Goal: Find specific page/section

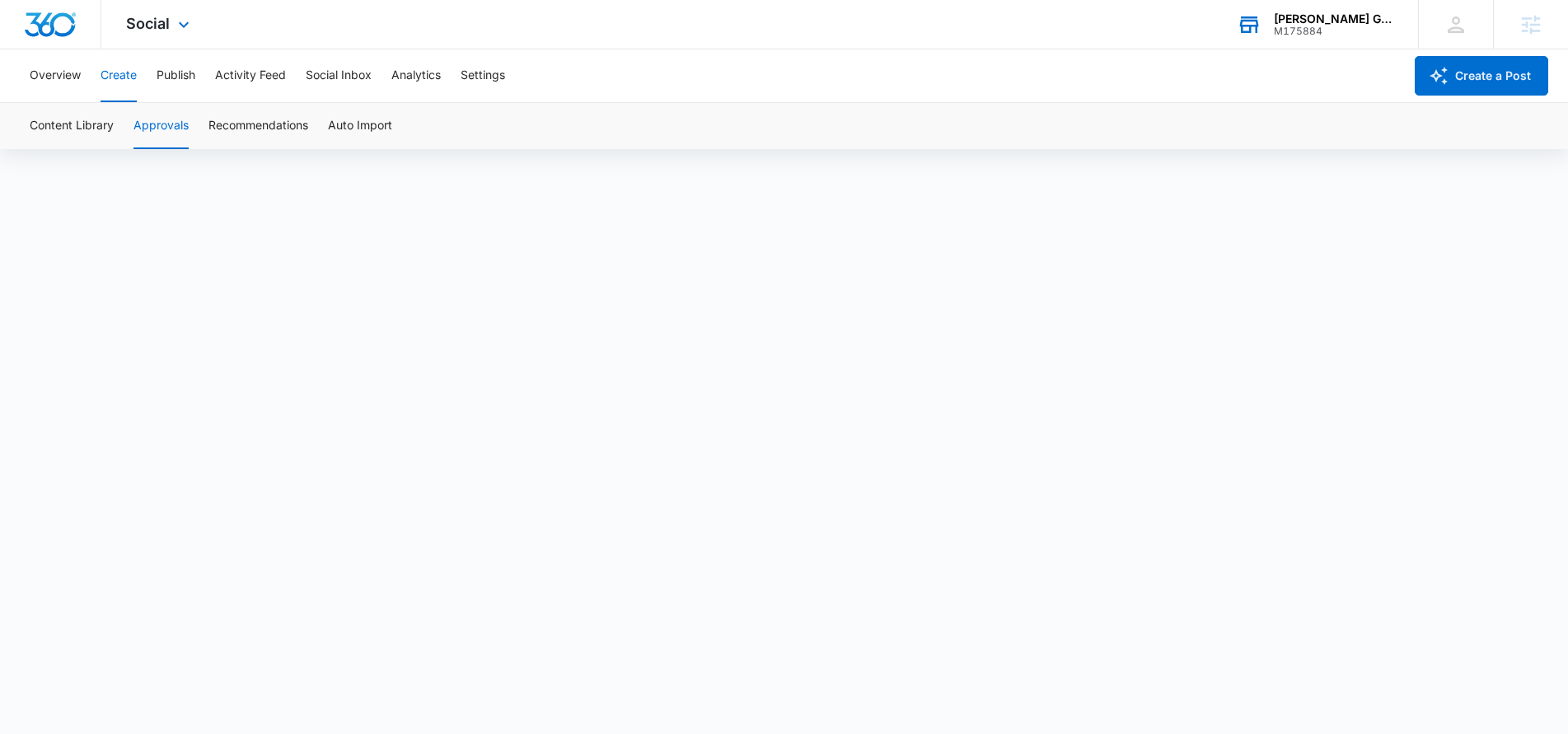
click at [1341, 37] on div "[PERSON_NAME] Group Photography M175884 Your Accounts View All" at bounding box center [1314, 24] width 206 height 49
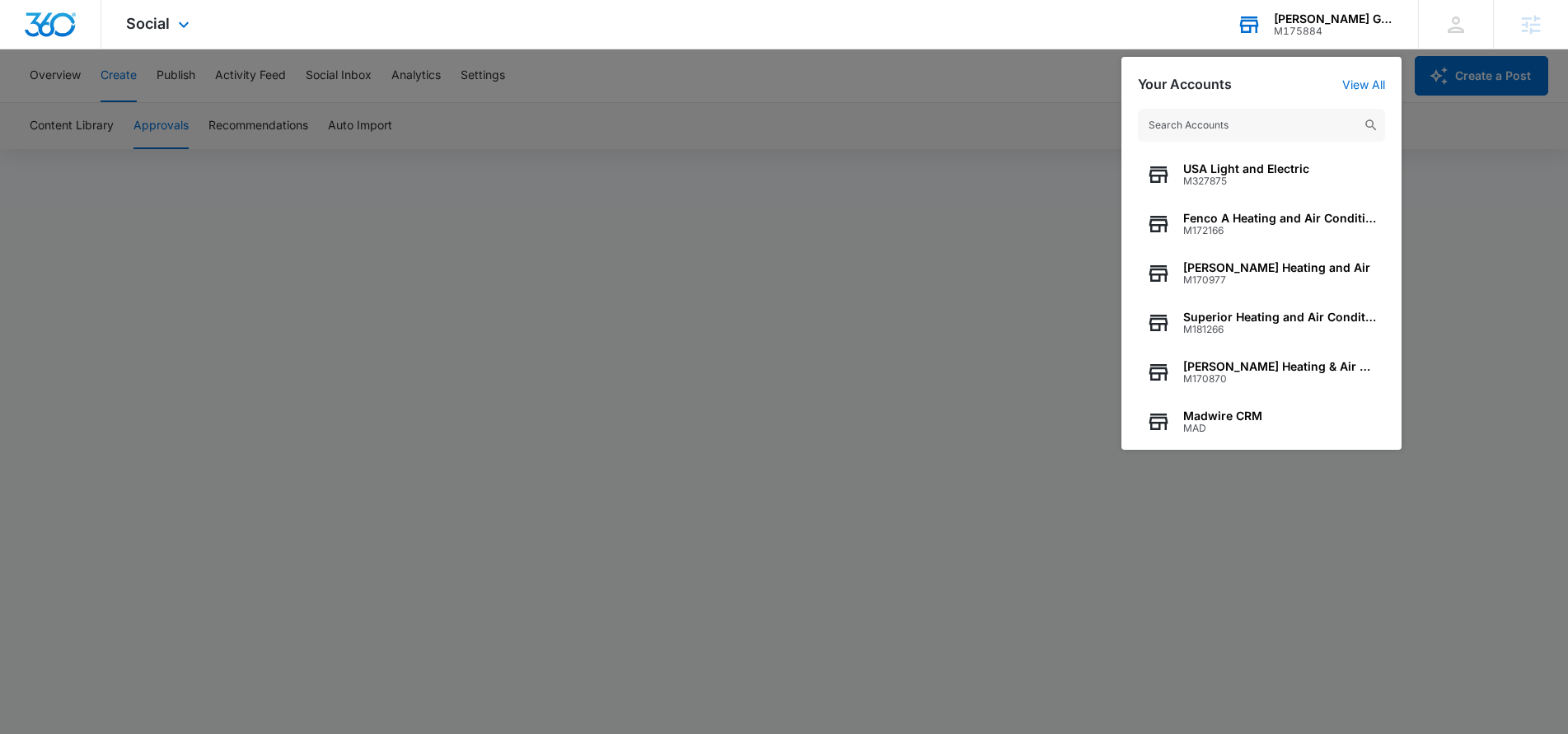
click at [1257, 122] on input "text" at bounding box center [1261, 125] width 247 height 33
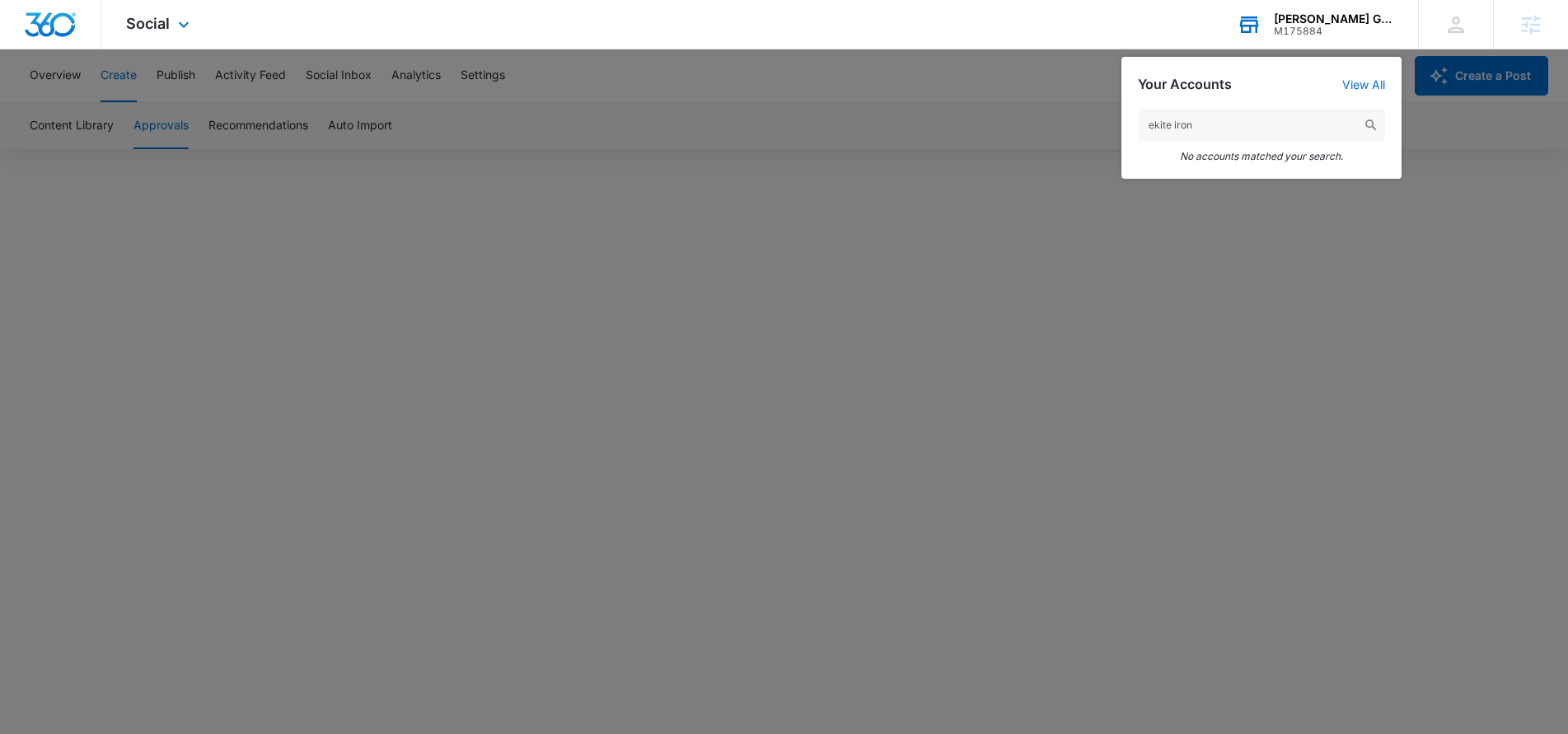
click at [1168, 126] on input "ekite iron" at bounding box center [1261, 125] width 247 height 33
type input "elite iron"
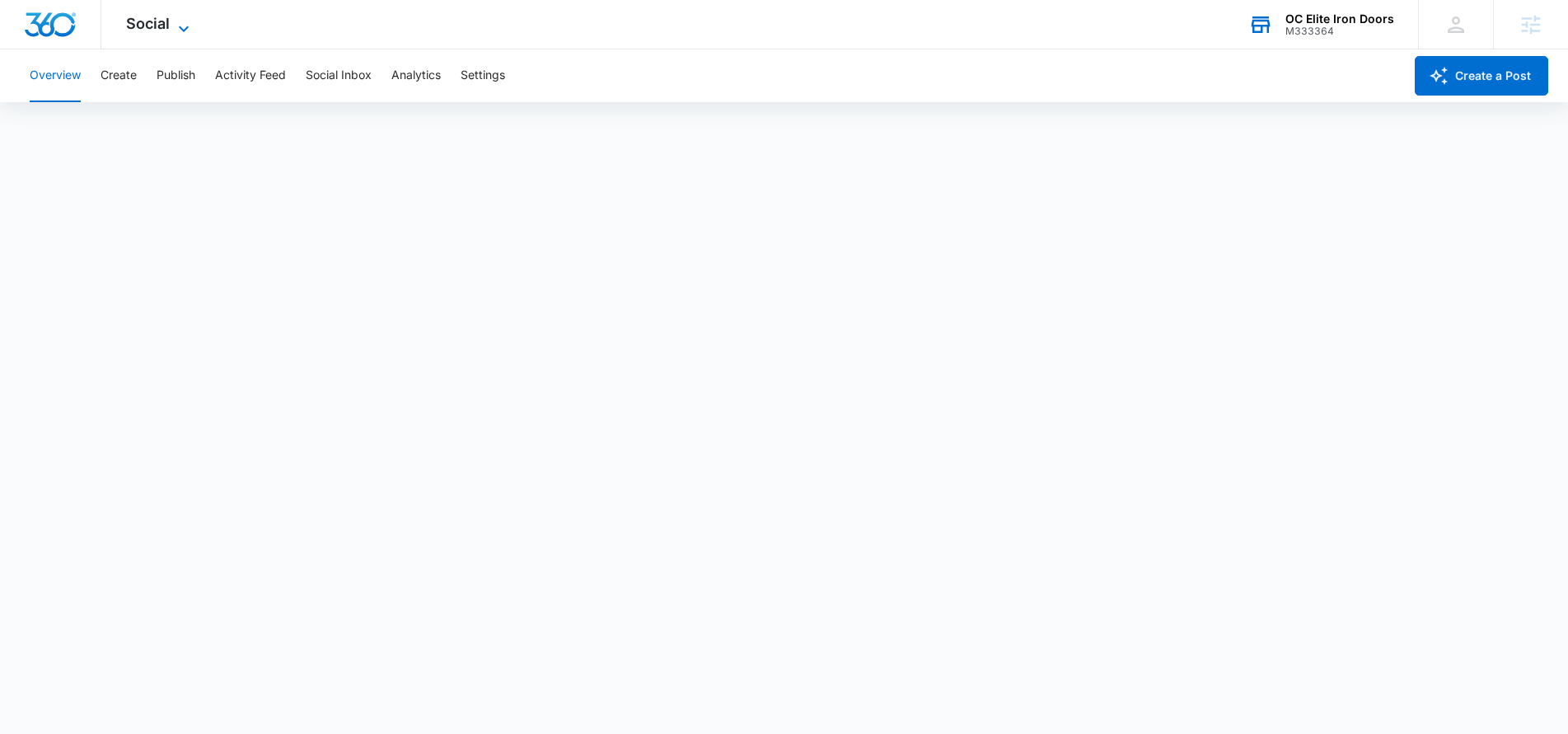
click at [174, 26] on icon at bounding box center [183, 28] width 20 height 20
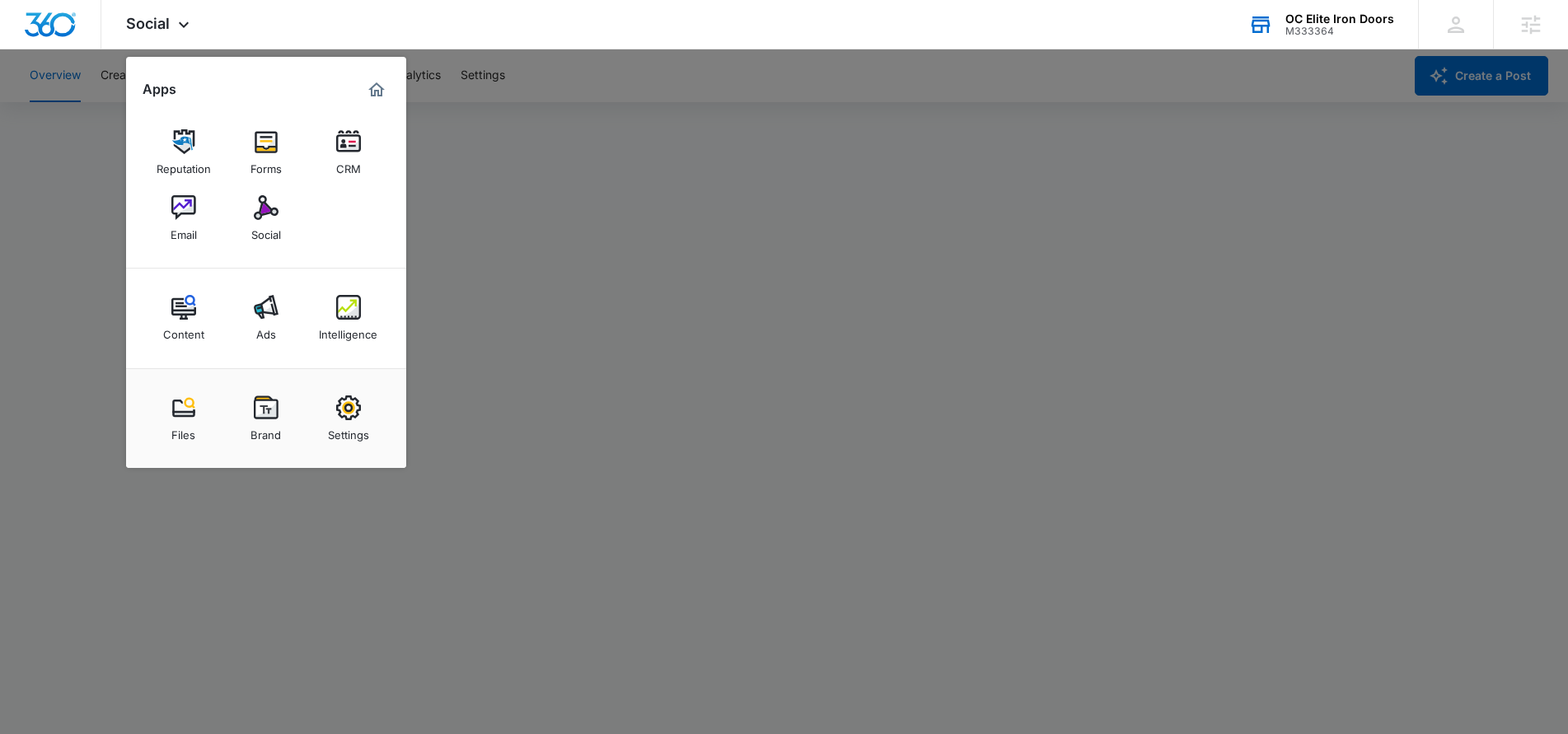
click at [57, 336] on div at bounding box center [784, 367] width 1568 height 734
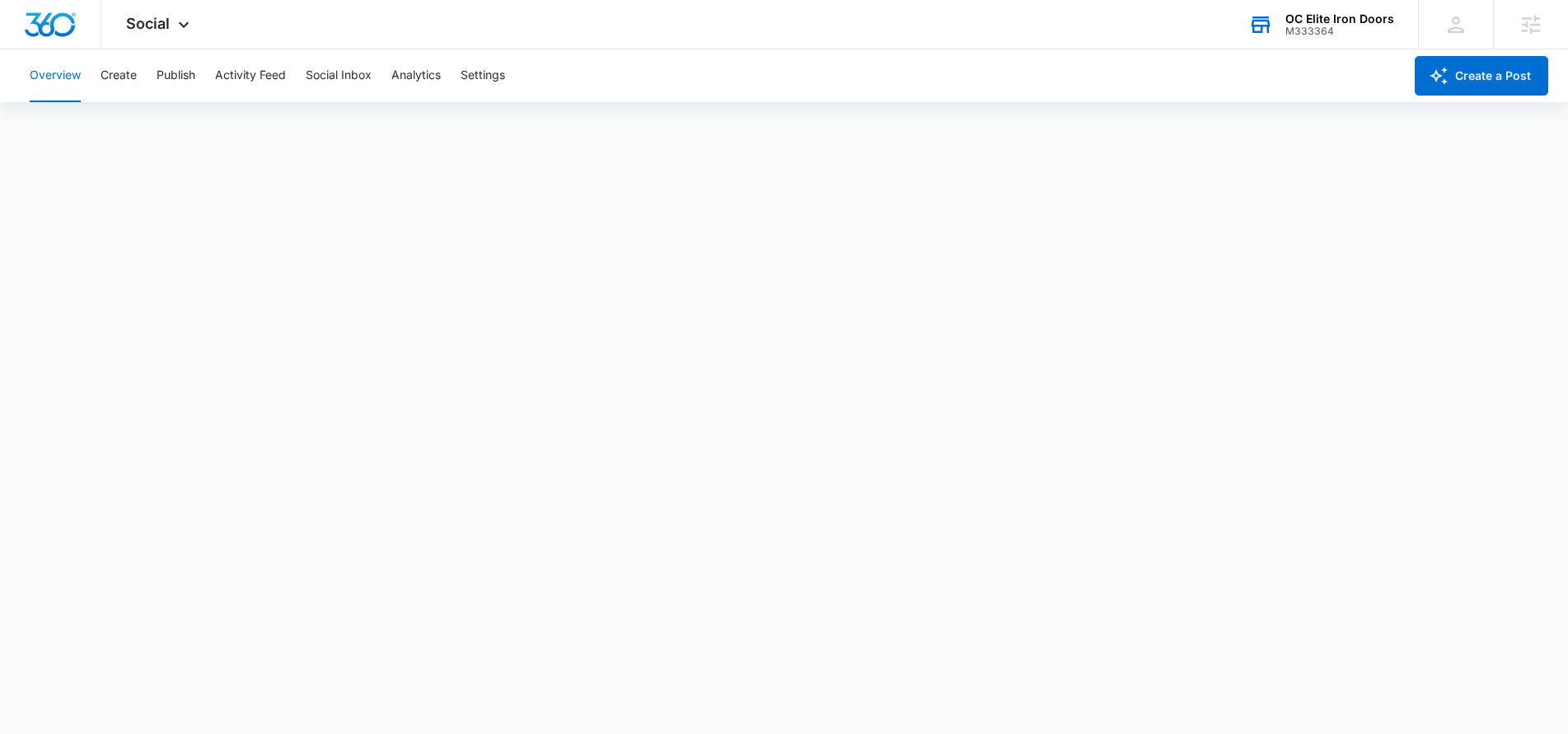
click at [1356, 40] on div "OC Elite Iron Doors M333364 Your Accounts View All" at bounding box center [1320, 24] width 194 height 49
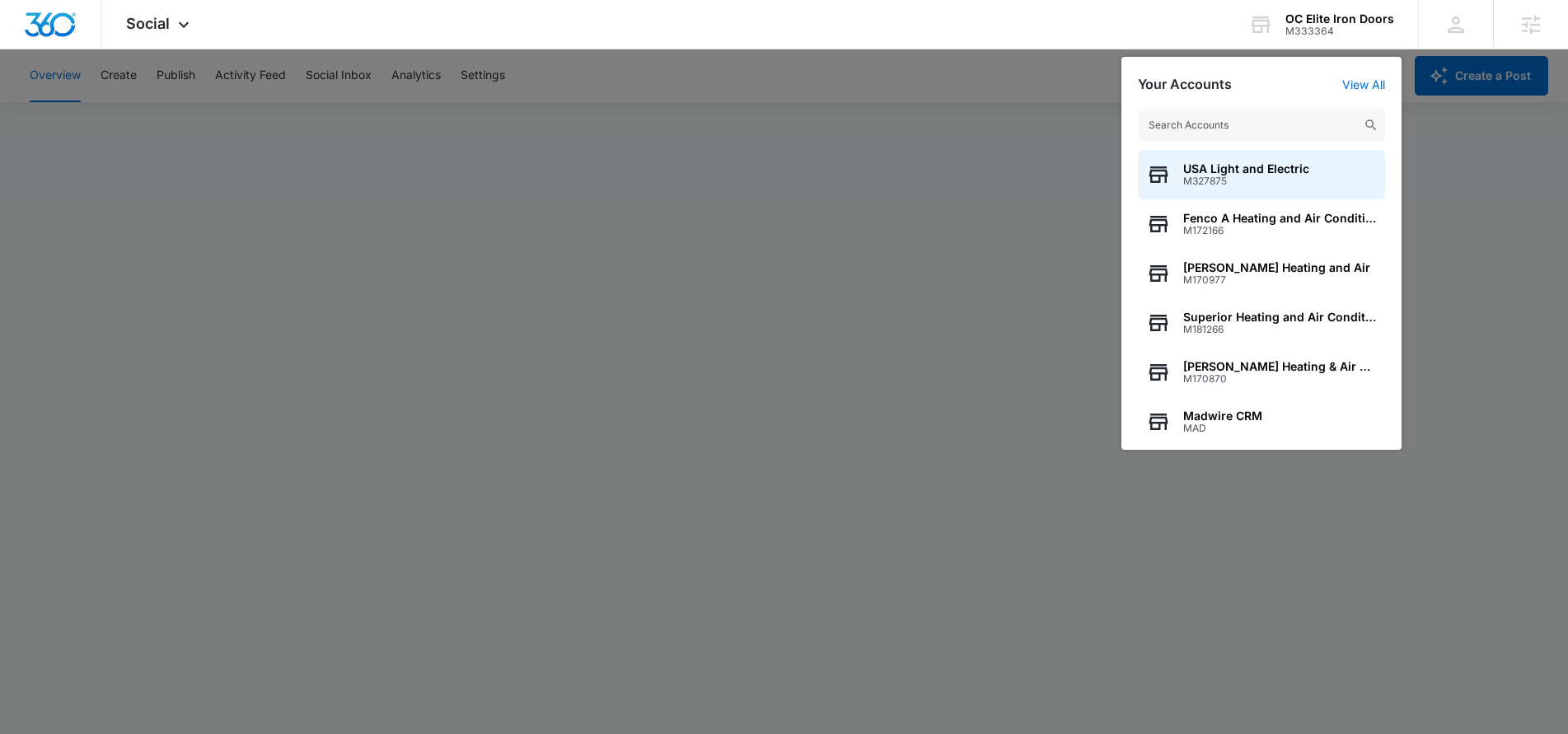
click at [1196, 124] on input "text" at bounding box center [1261, 125] width 247 height 33
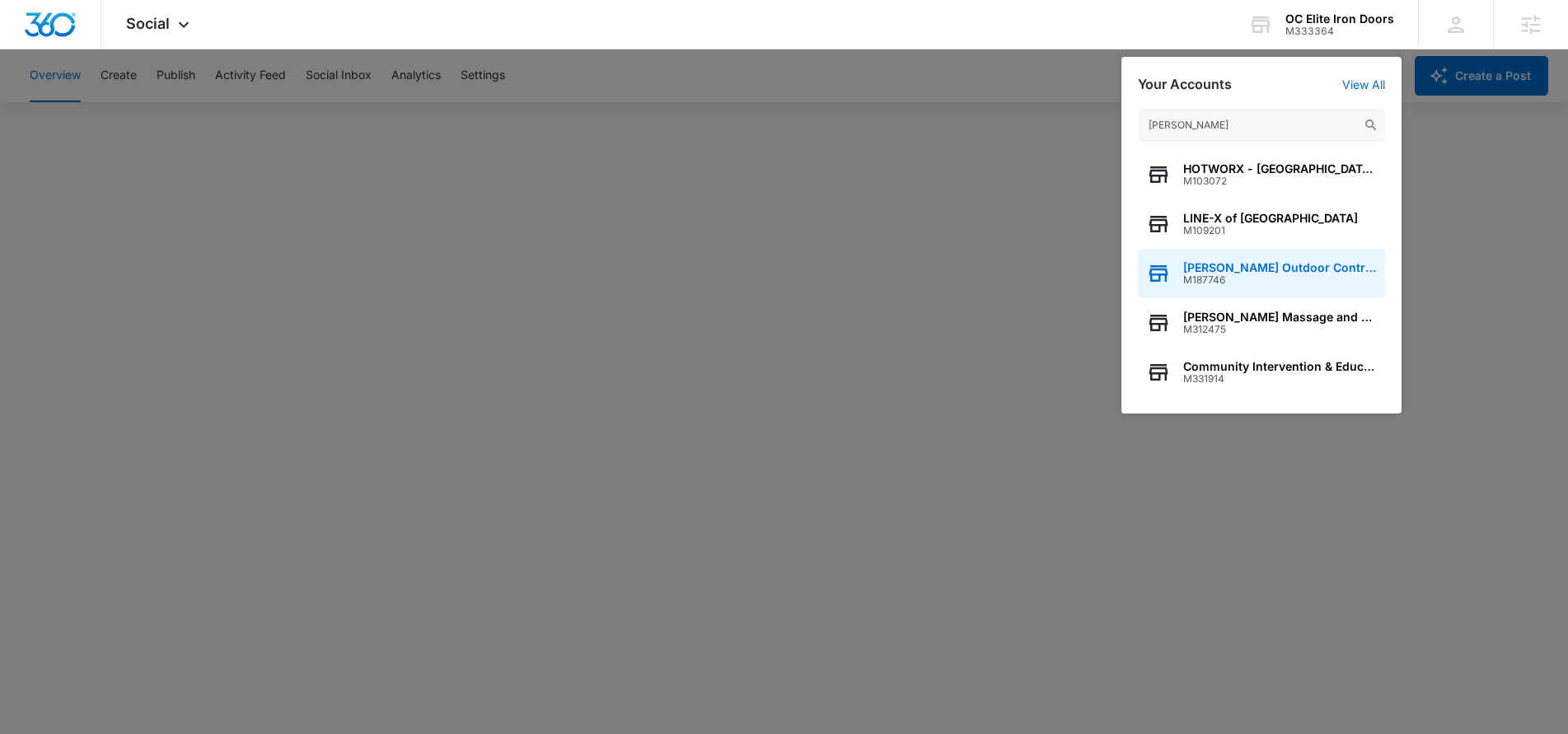
type input "[PERSON_NAME]"
click at [1300, 267] on span "[PERSON_NAME] Outdoor Contractors, LLC" at bounding box center [1280, 267] width 194 height 13
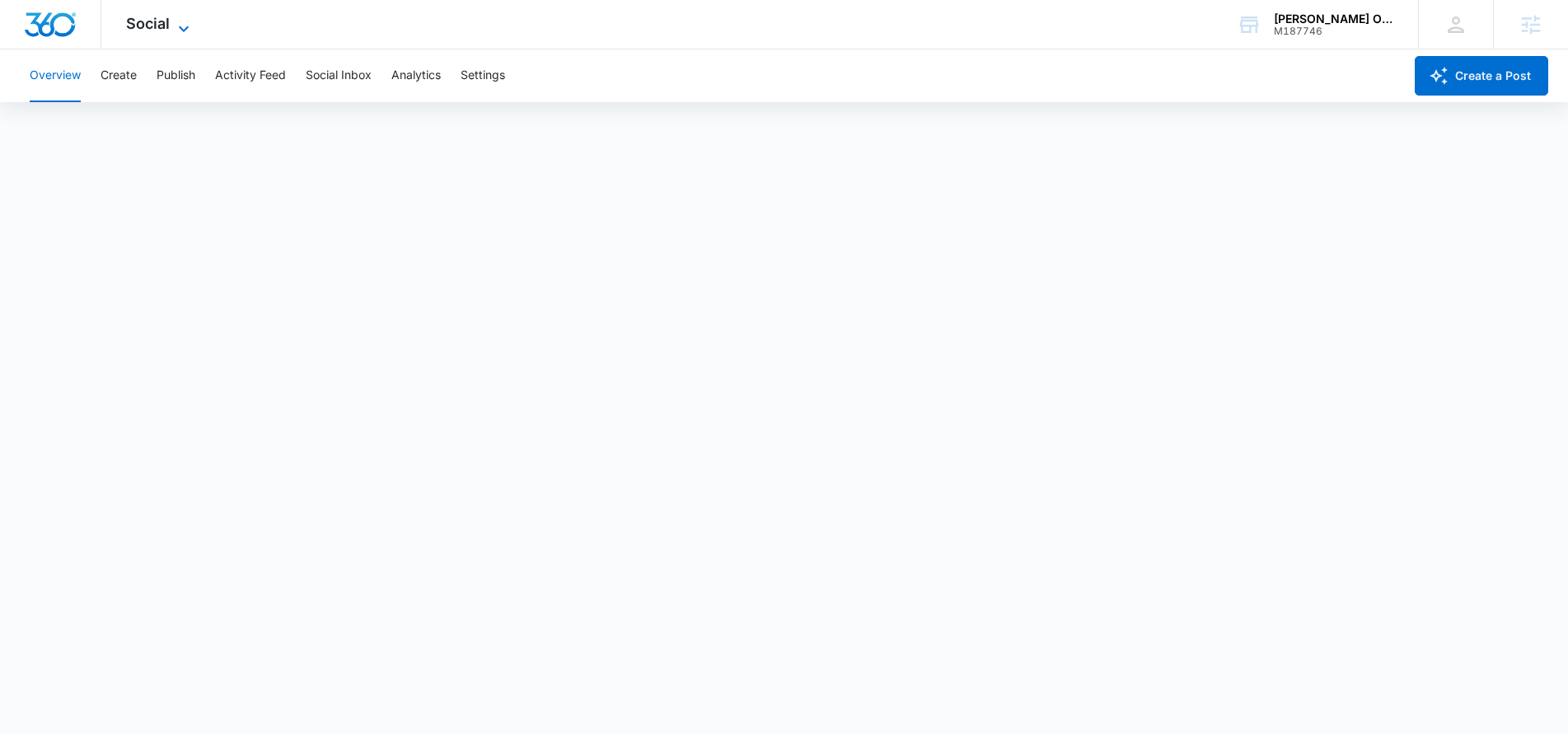
click at [181, 19] on icon at bounding box center [183, 28] width 20 height 20
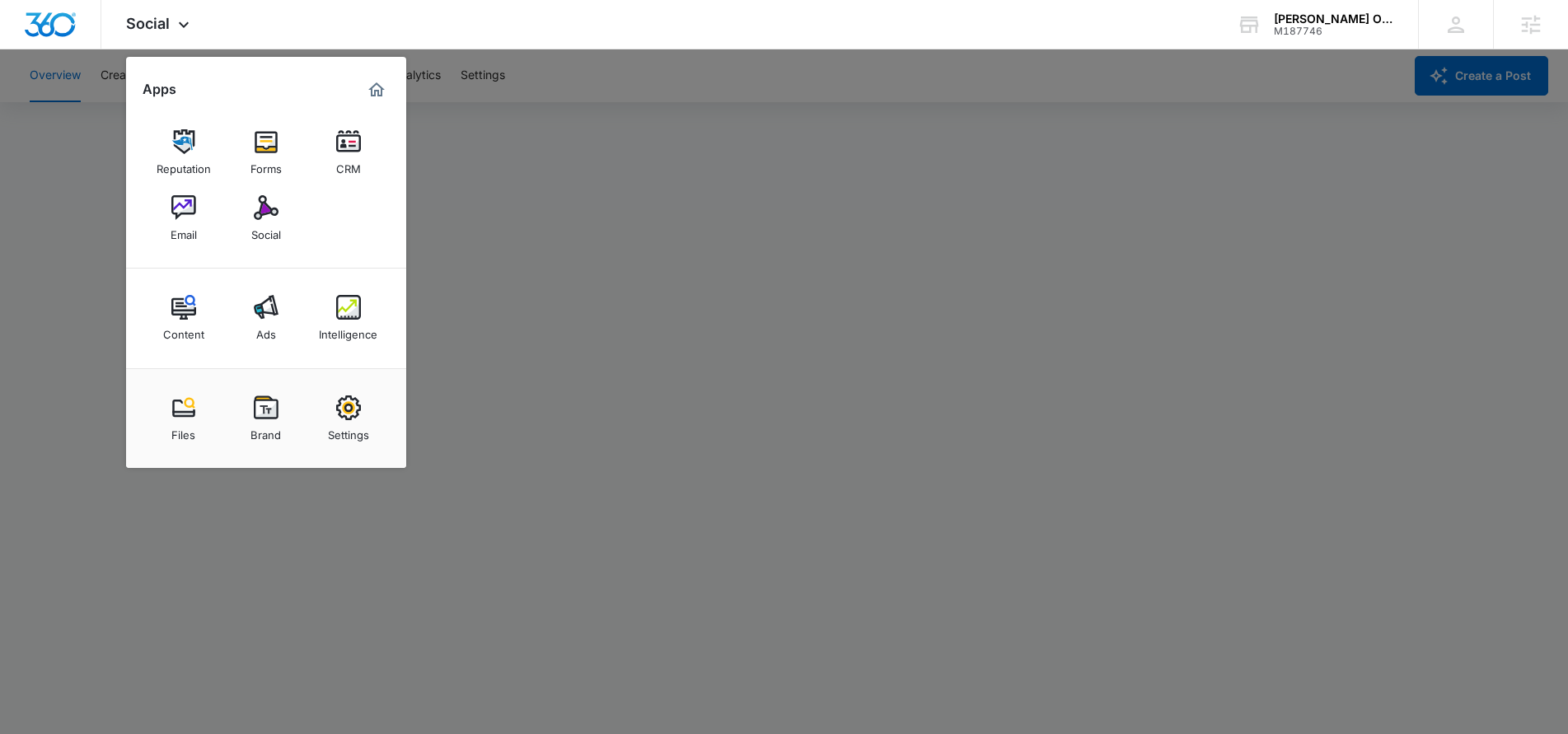
click at [101, 256] on div at bounding box center [784, 367] width 1568 height 734
